Goal: Information Seeking & Learning: Learn about a topic

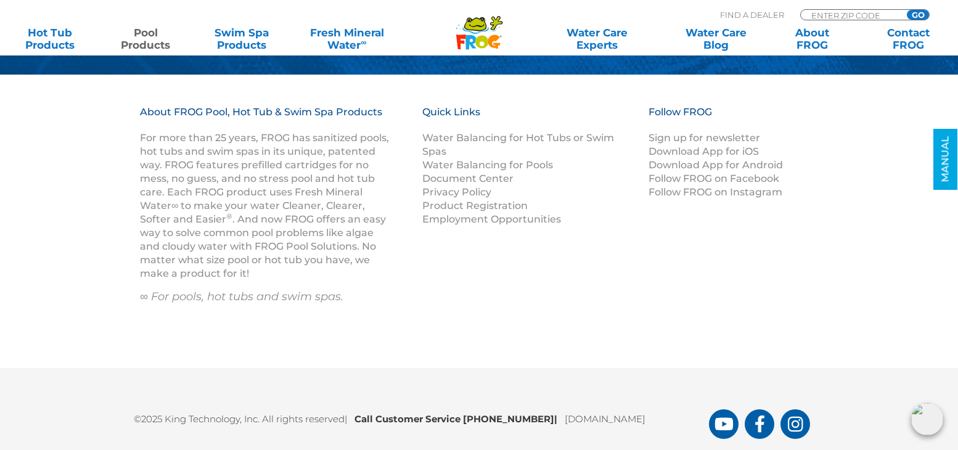
scroll to position [5920, 0]
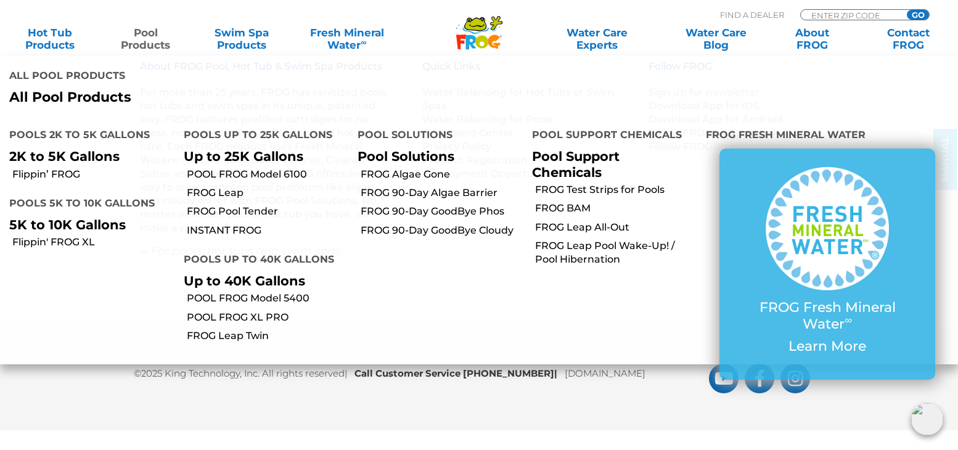
click at [225, 149] on p "Up to 25K Gallons" at bounding box center [262, 156] width 156 height 15
click at [267, 168] on link "POOL FROG Model 6100" at bounding box center [268, 175] width 162 height 14
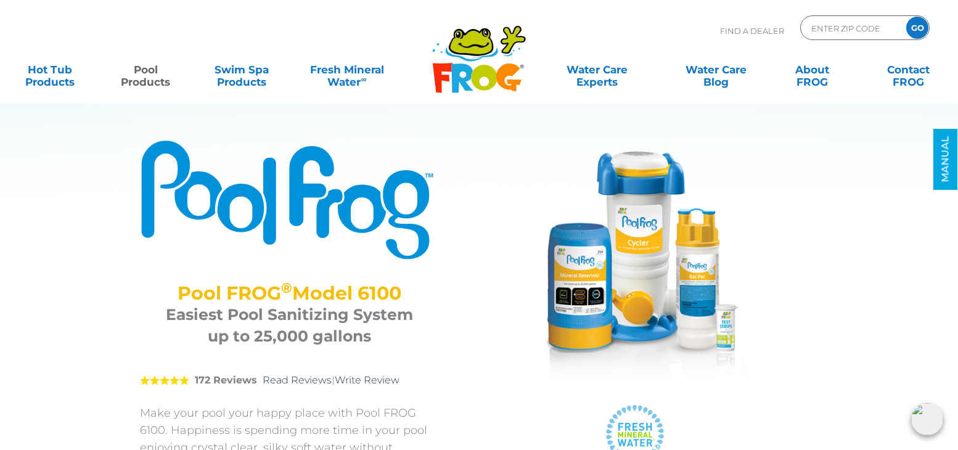
click at [671, 210] on img at bounding box center [635, 262] width 247 height 247
